Goal: Information Seeking & Learning: Learn about a topic

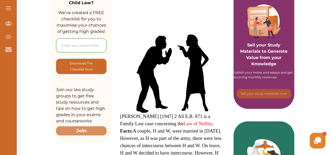
scroll to position [113, 0]
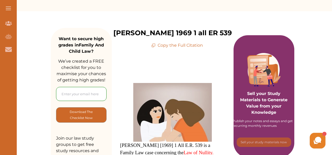
scroll to position [55, 0]
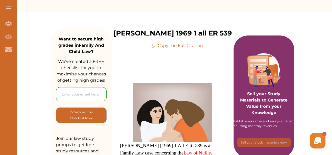
click at [181, 49] on p "Copy the Full Citation" at bounding box center [177, 46] width 52 height 6
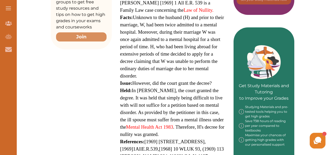
scroll to position [196, 0]
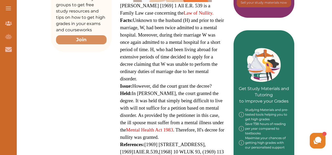
drag, startPoint x: 119, startPoint y: 16, endPoint x: 146, endPoint y: 26, distance: 28.3
click at [146, 26] on div "Bennett v Bennett [1969] 1 All E.R. 539 is a Family Law case concerning the Law…" at bounding box center [173, 47] width 122 height 276
click at [107, 31] on div "We do not allow selecting and copying of our content. You can get our subscript…" at bounding box center [166, 77] width 332 height 155
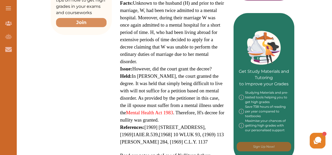
scroll to position [214, 0]
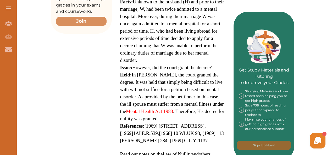
click at [198, 93] on span "Held: In Bennett v Bennett, the court granted the degree. It was held that simp…" at bounding box center [172, 96] width 104 height 49
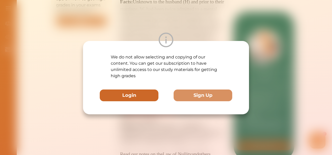
click at [149, 94] on button "Login" at bounding box center [129, 96] width 59 height 12
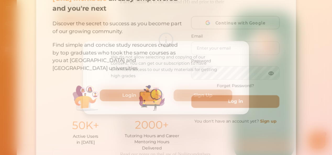
scroll to position [0, 0]
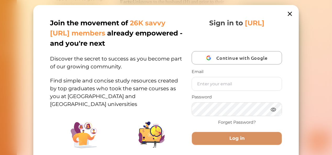
click at [291, 12] on icon at bounding box center [289, 13] width 7 height 7
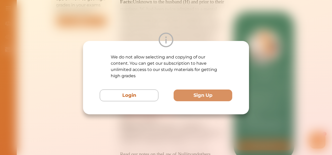
click at [197, 126] on div "We do not allow selecting and copying of our content. You can get our subscript…" at bounding box center [166, 77] width 332 height 155
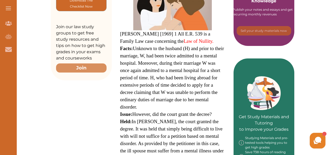
scroll to position [164, 0]
